Goal: Navigation & Orientation: Find specific page/section

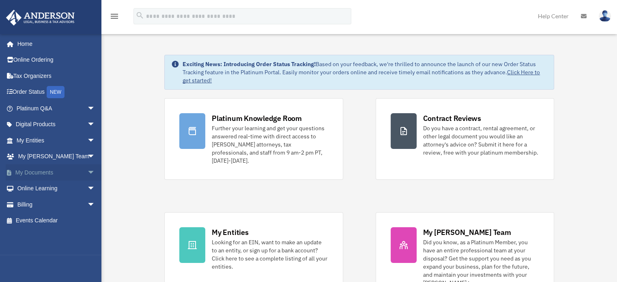
click at [87, 172] on span "arrow_drop_down" at bounding box center [95, 172] width 16 height 17
click at [87, 172] on span "arrow_drop_up" at bounding box center [95, 172] width 16 height 17
click at [87, 108] on span "arrow_drop_down" at bounding box center [95, 108] width 16 height 17
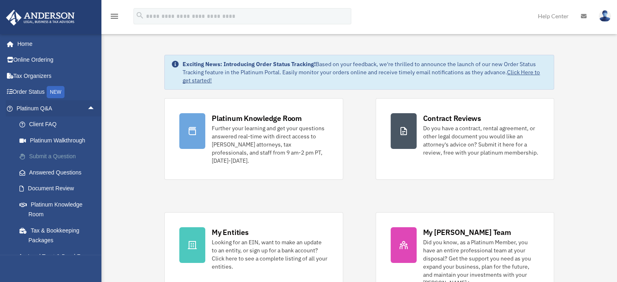
click at [73, 155] on link "Submit a Question" at bounding box center [59, 157] width 96 height 16
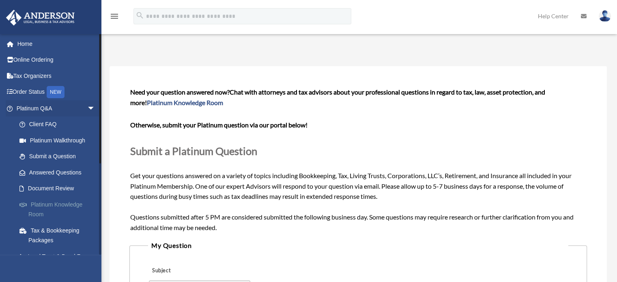
click at [55, 207] on link "Platinum Knowledge Room" at bounding box center [59, 209] width 96 height 26
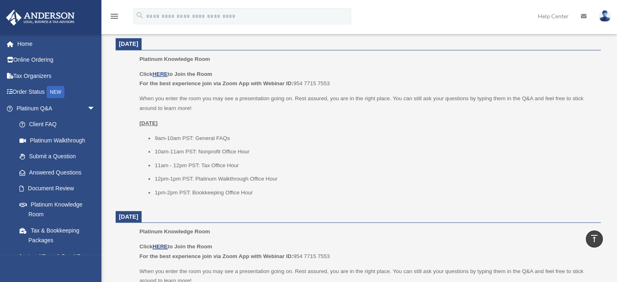
scroll to position [325, 0]
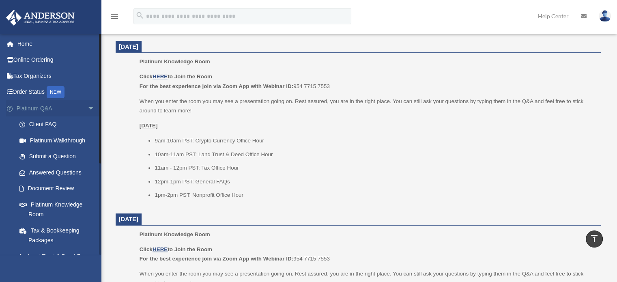
click at [87, 105] on span "arrow_drop_down" at bounding box center [95, 108] width 16 height 17
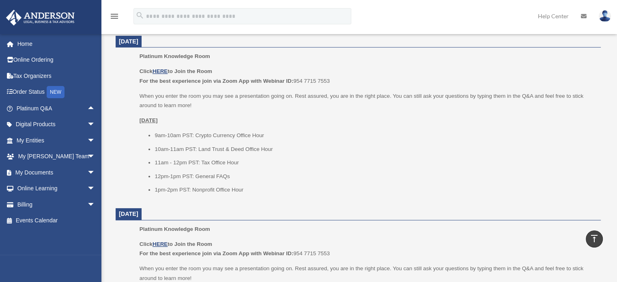
scroll to position [365, 0]
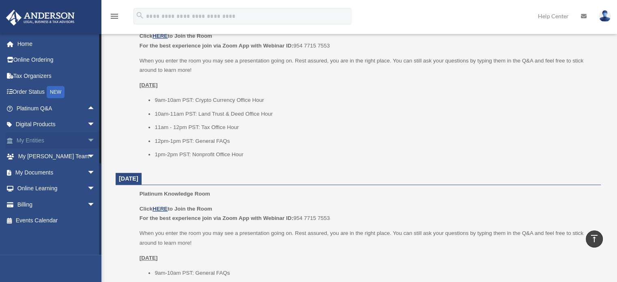
click at [88, 140] on span "arrow_drop_down" at bounding box center [95, 140] width 16 height 17
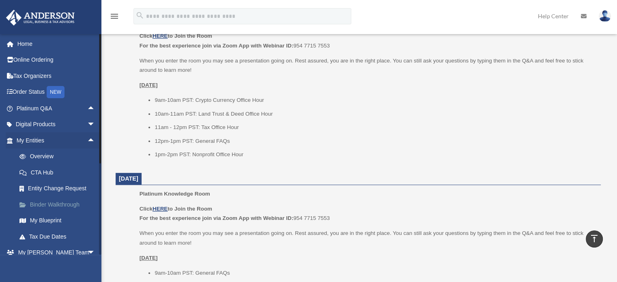
click at [62, 207] on link "Binder Walkthrough" at bounding box center [59, 204] width 96 height 16
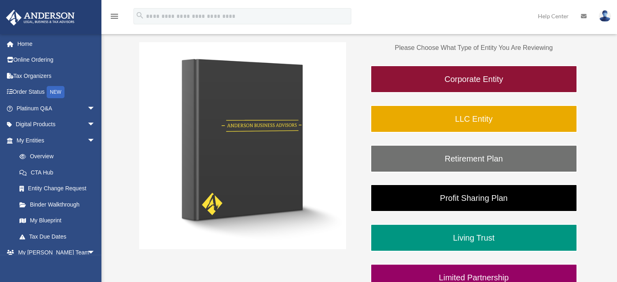
scroll to position [162, 0]
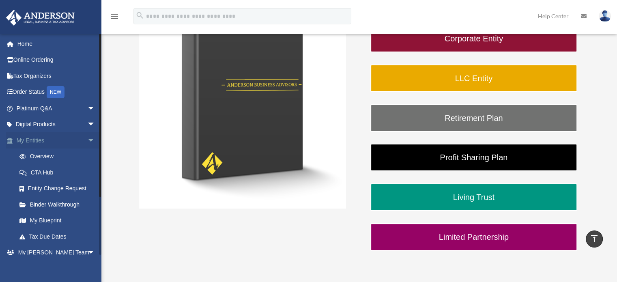
click at [87, 137] on span "arrow_drop_down" at bounding box center [95, 140] width 16 height 17
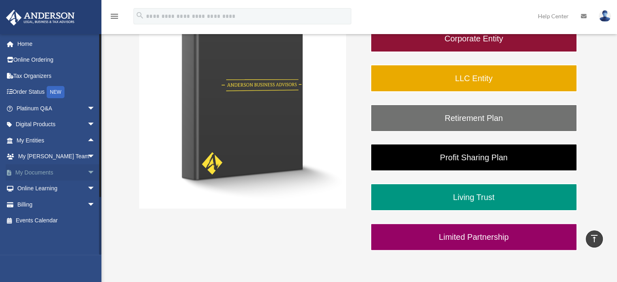
click at [88, 170] on span "arrow_drop_down" at bounding box center [95, 172] width 16 height 17
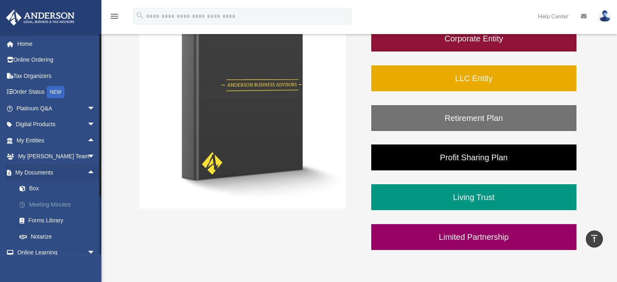
click at [62, 201] on link "Meeting Minutes" at bounding box center [59, 204] width 96 height 16
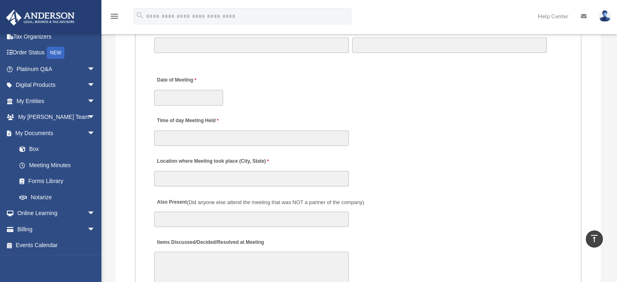
scroll to position [1380, 0]
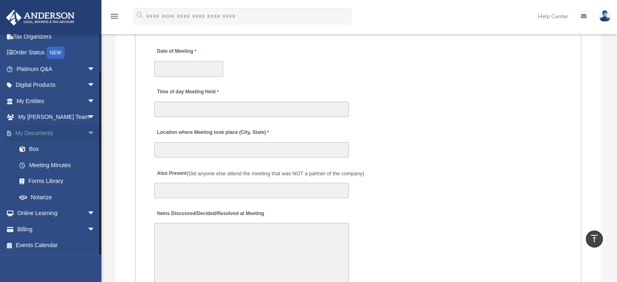
click at [87, 131] on span "arrow_drop_down" at bounding box center [95, 133] width 16 height 17
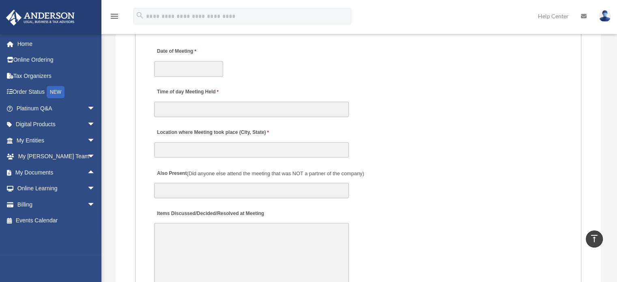
scroll to position [0, 0]
click at [90, 207] on span "arrow_drop_down" at bounding box center [95, 204] width 16 height 17
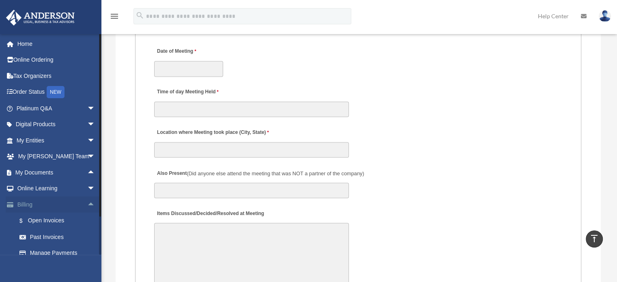
click at [89, 206] on span "arrow_drop_up" at bounding box center [95, 204] width 16 height 17
click at [87, 141] on span "arrow_drop_down" at bounding box center [95, 140] width 16 height 17
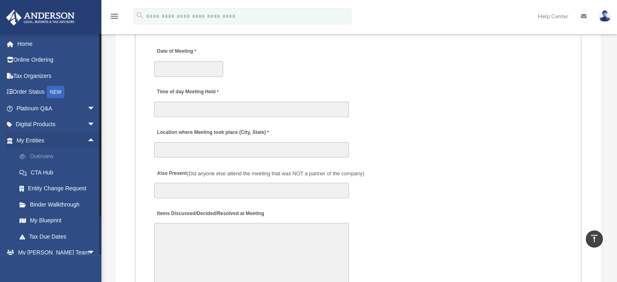
click at [63, 155] on link "Overview" at bounding box center [59, 157] width 96 height 16
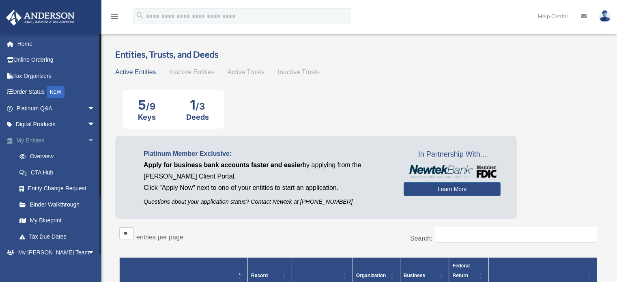
click at [87, 138] on span "arrow_drop_down" at bounding box center [95, 140] width 16 height 17
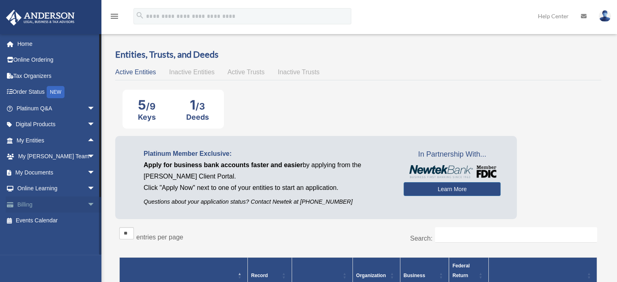
click at [87, 206] on span "arrow_drop_down" at bounding box center [95, 204] width 16 height 17
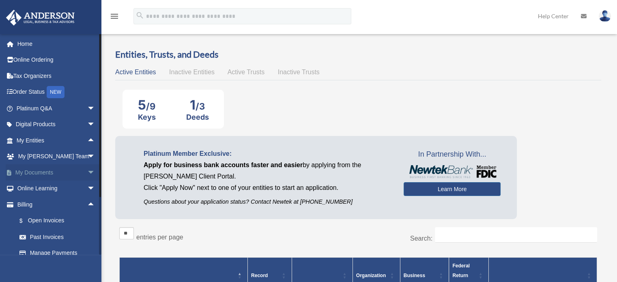
click at [87, 174] on span "arrow_drop_down" at bounding box center [95, 172] width 16 height 17
click at [87, 174] on span "arrow_drop_up" at bounding box center [95, 172] width 16 height 17
click at [87, 201] on span "arrow_drop_up" at bounding box center [95, 204] width 16 height 17
